Goal: Communication & Community: Participate in discussion

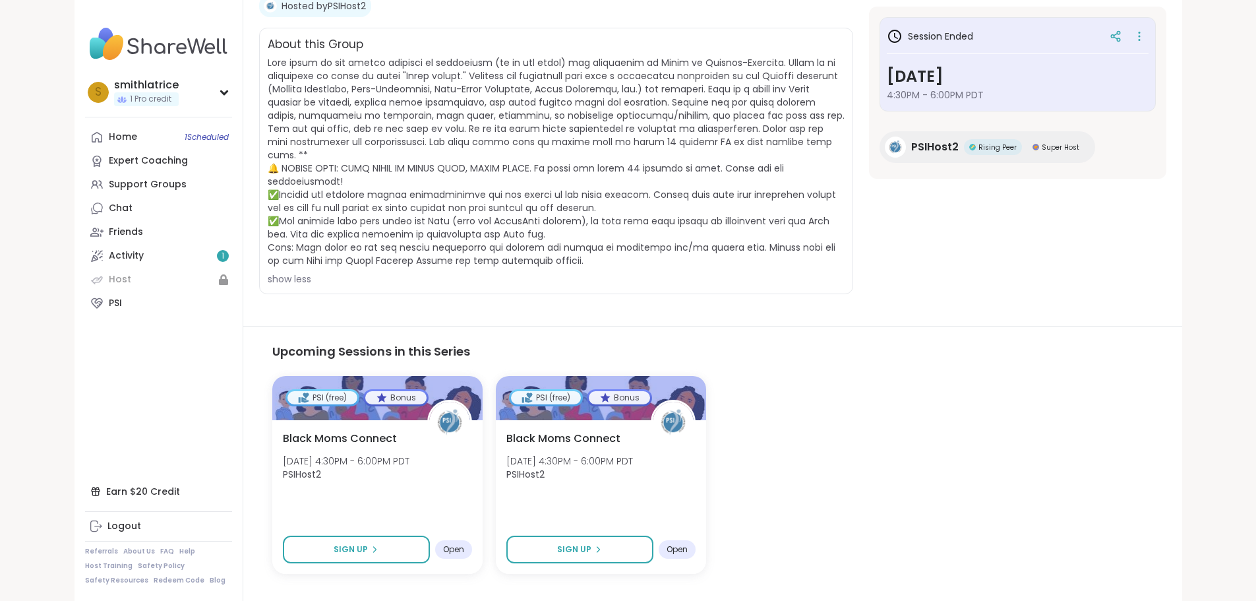
scroll to position [254, 0]
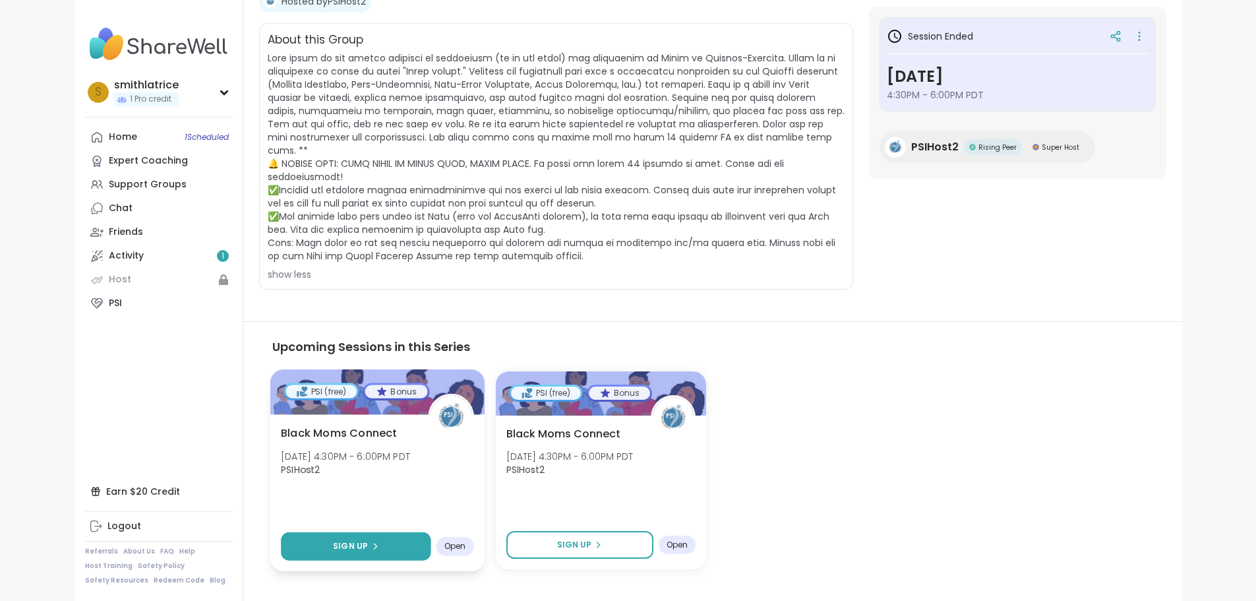
click at [370, 542] on icon at bounding box center [374, 546] width 8 height 8
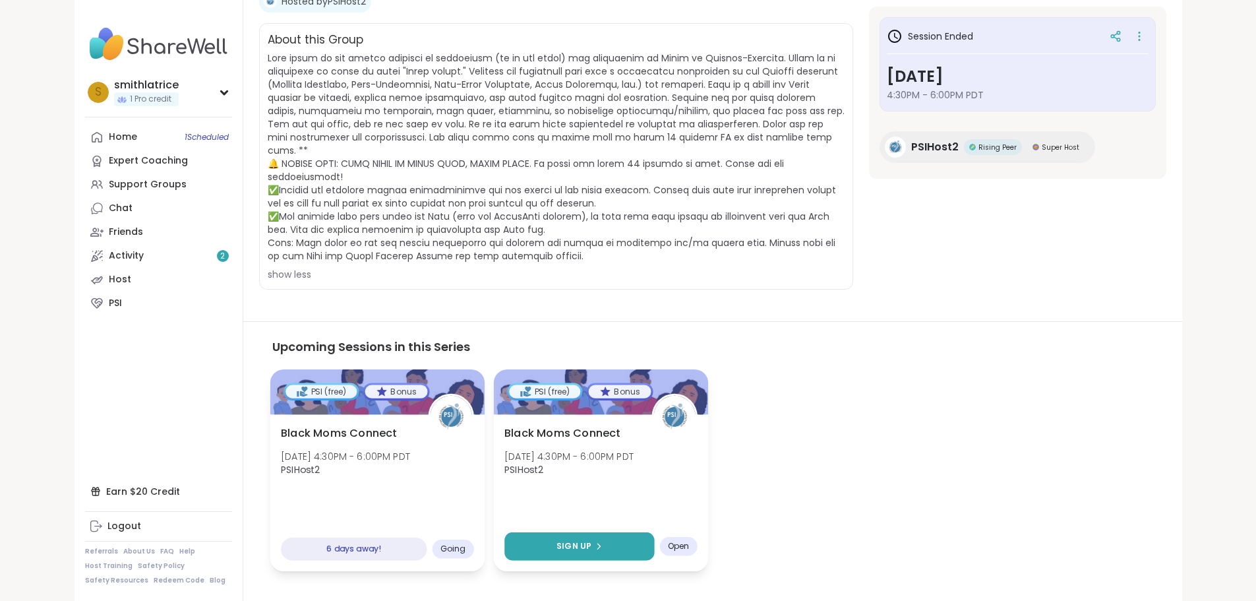
click at [556, 540] on span "Sign Up" at bounding box center [573, 546] width 35 height 12
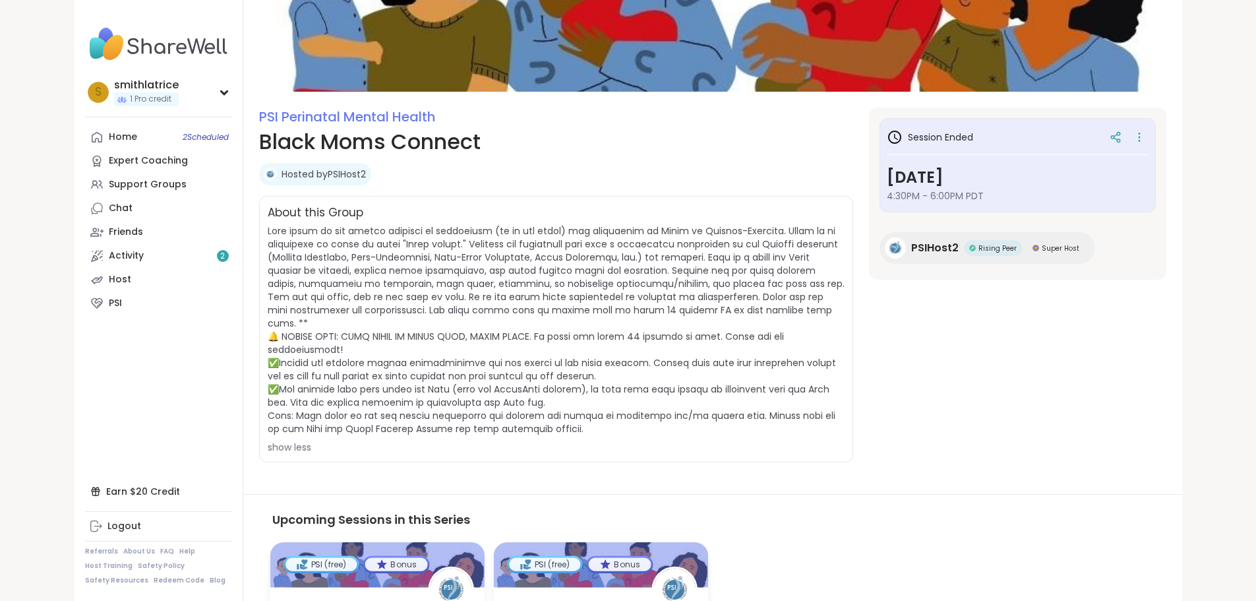
scroll to position [0, 0]
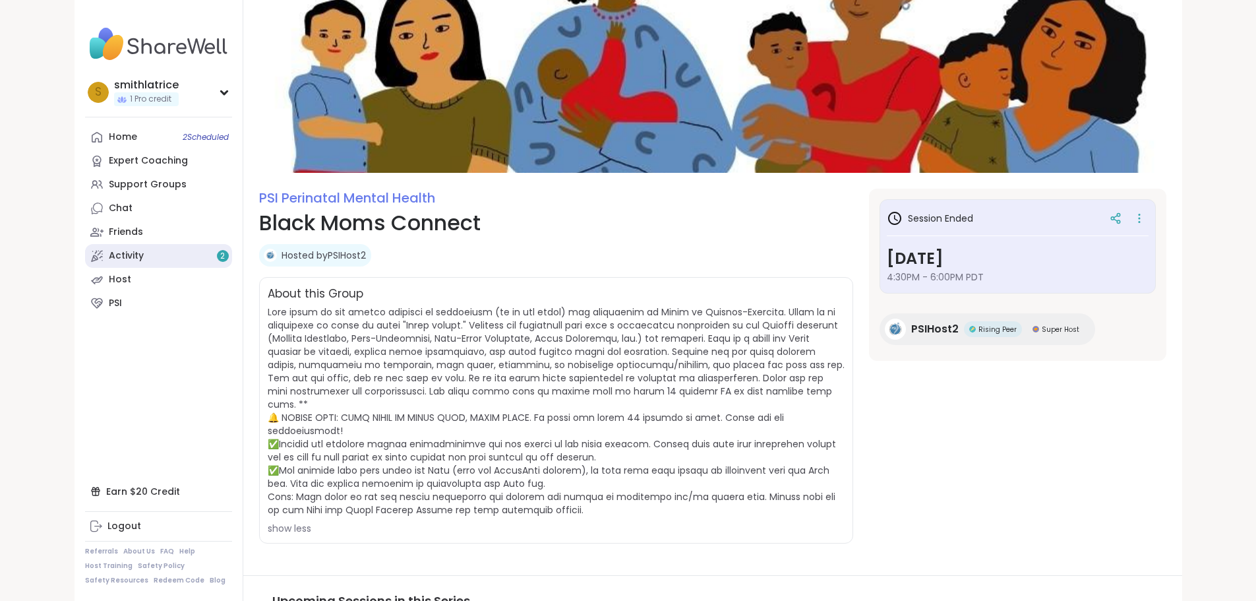
click at [93, 254] on link "Activity 2" at bounding box center [158, 256] width 147 height 24
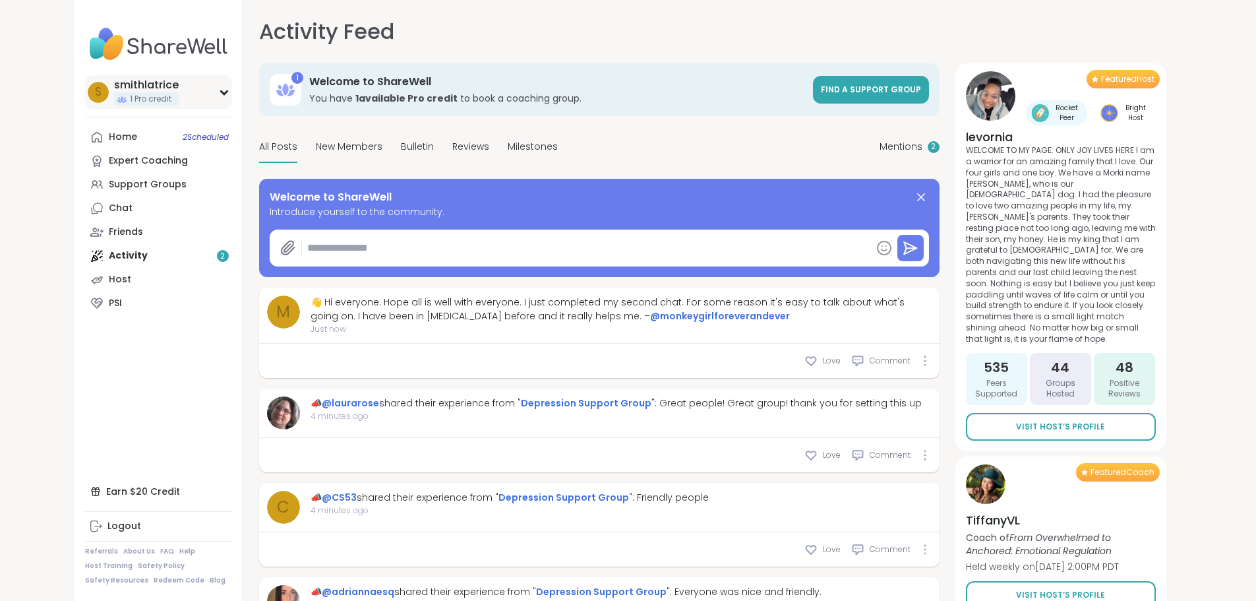
click at [221, 91] on icon at bounding box center [224, 92] width 6 height 3
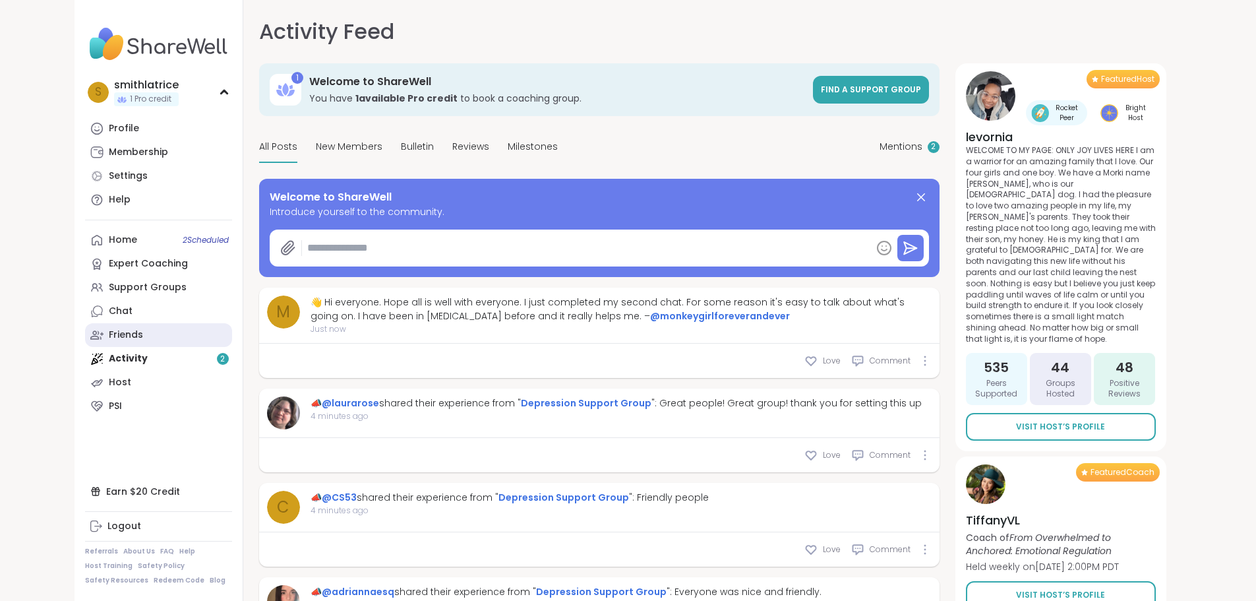
click at [85, 347] on link "Friends" at bounding box center [158, 335] width 147 height 24
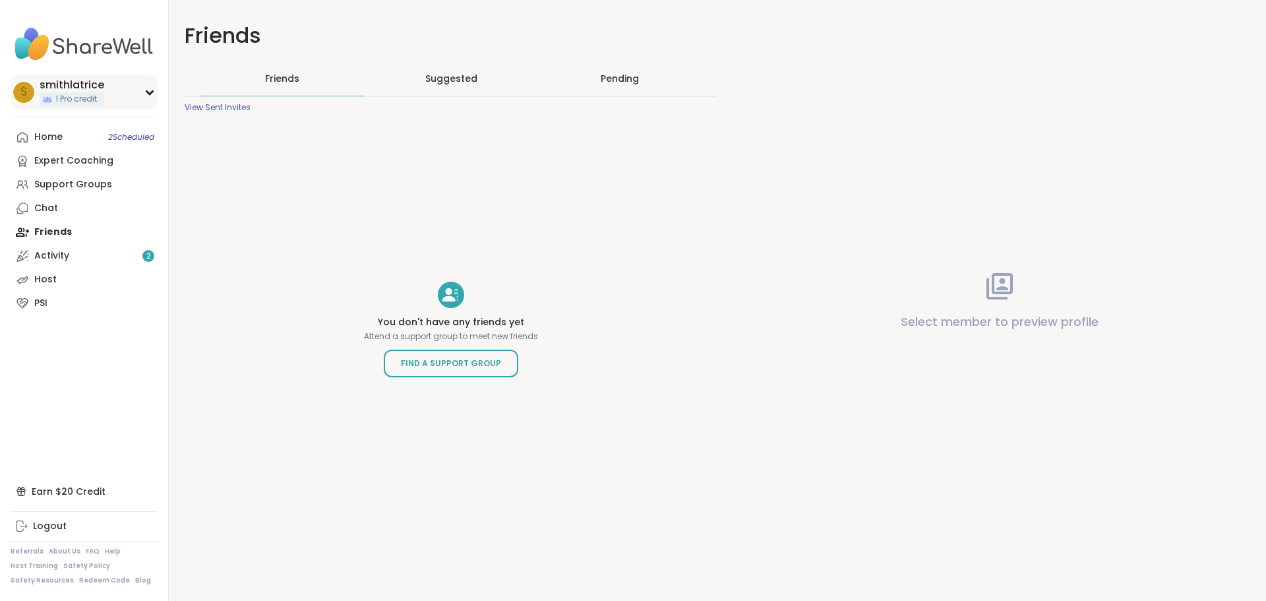
click at [152, 91] on icon at bounding box center [149, 92] width 6 height 3
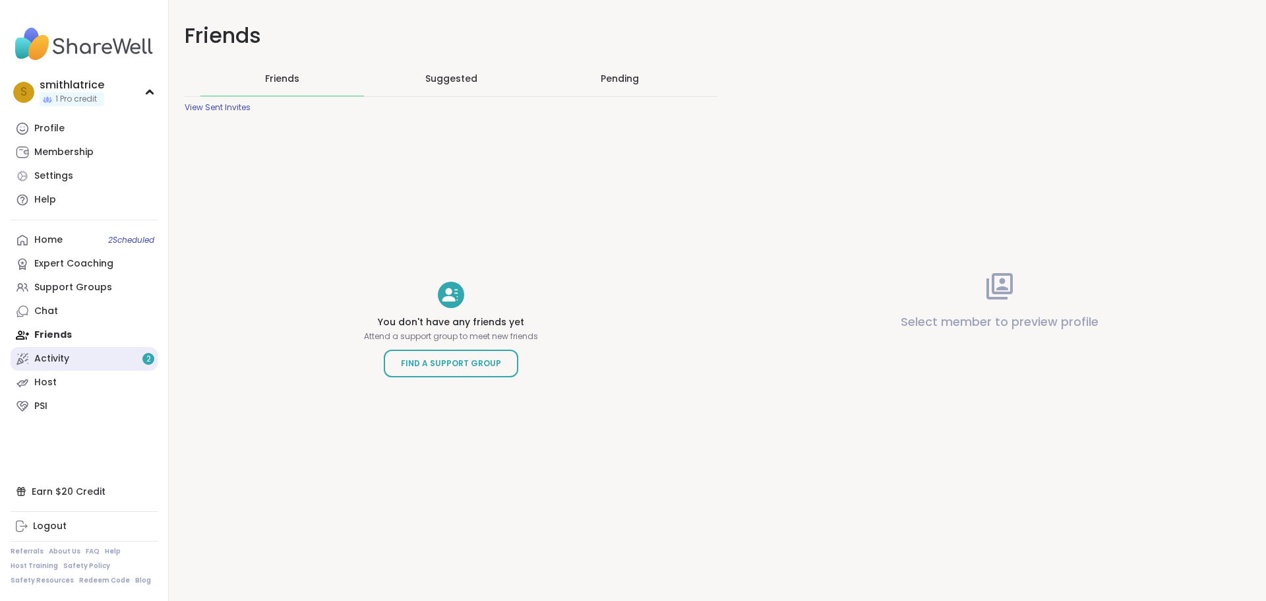
click at [44, 361] on div "Activity 2" at bounding box center [51, 358] width 35 height 13
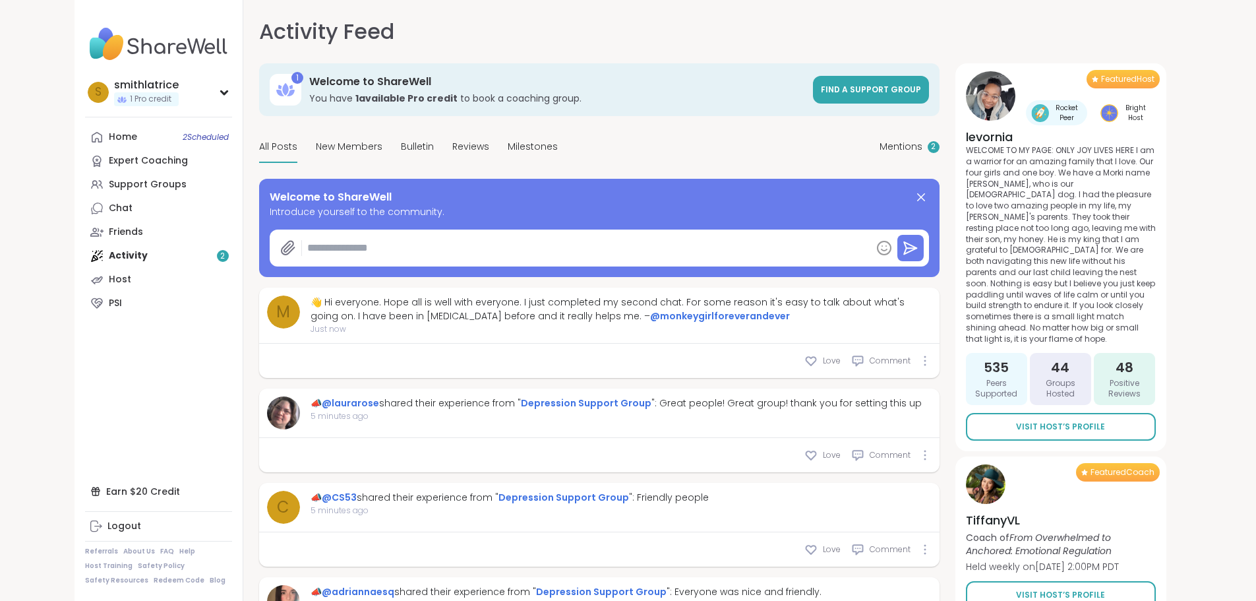
type textarea "*"
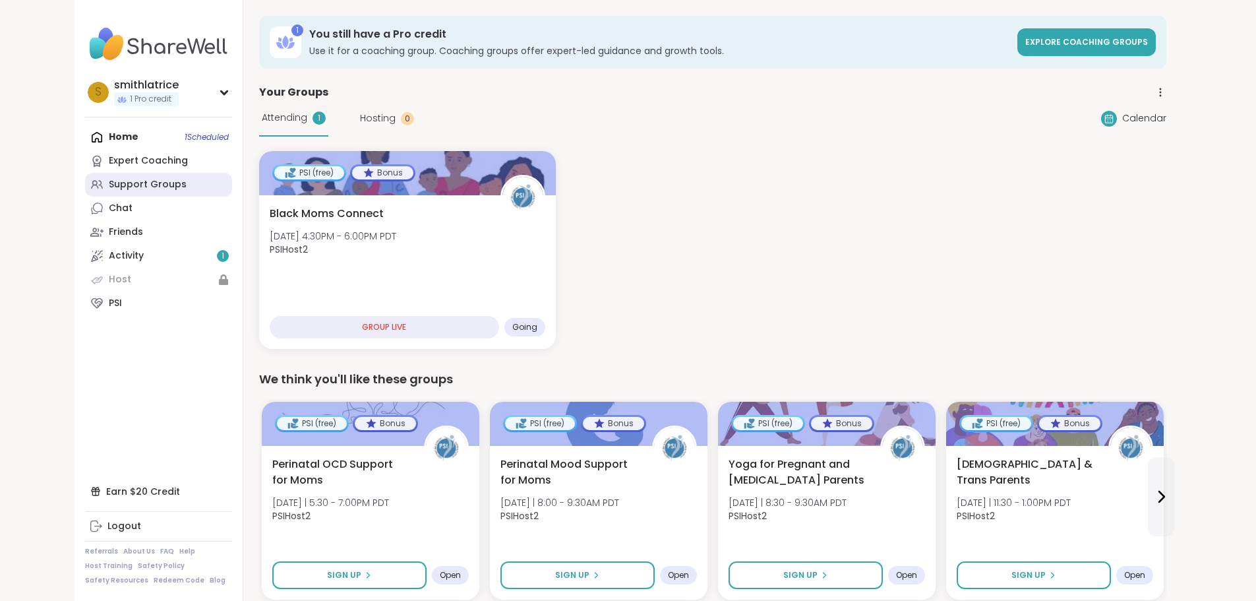
click at [109, 181] on div "Support Groups" at bounding box center [148, 184] width 78 height 13
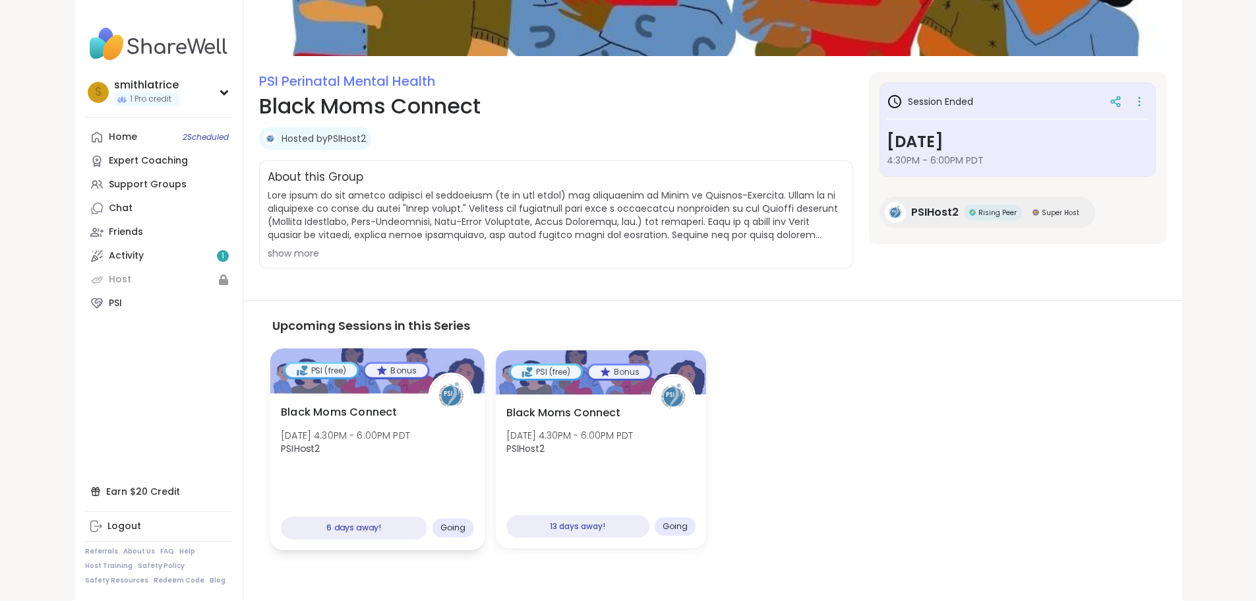
scroll to position [122, 0]
